Goal: Check status: Check status

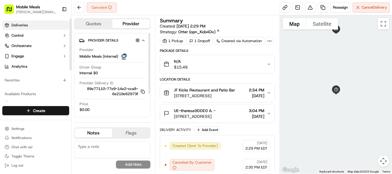
click at [36, 27] on link "Deliveries" at bounding box center [35, 25] width 67 height 9
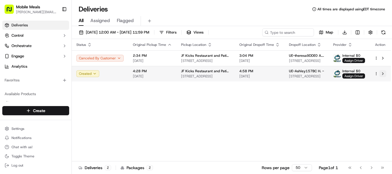
click at [384, 74] on button at bounding box center [383, 73] width 7 height 7
